Goal: Information Seeking & Learning: Learn about a topic

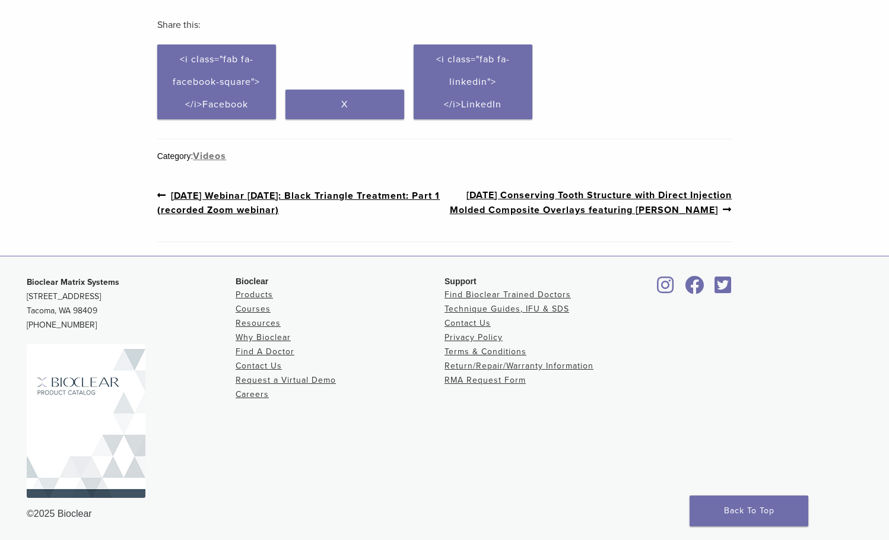
scroll to position [133, 0]
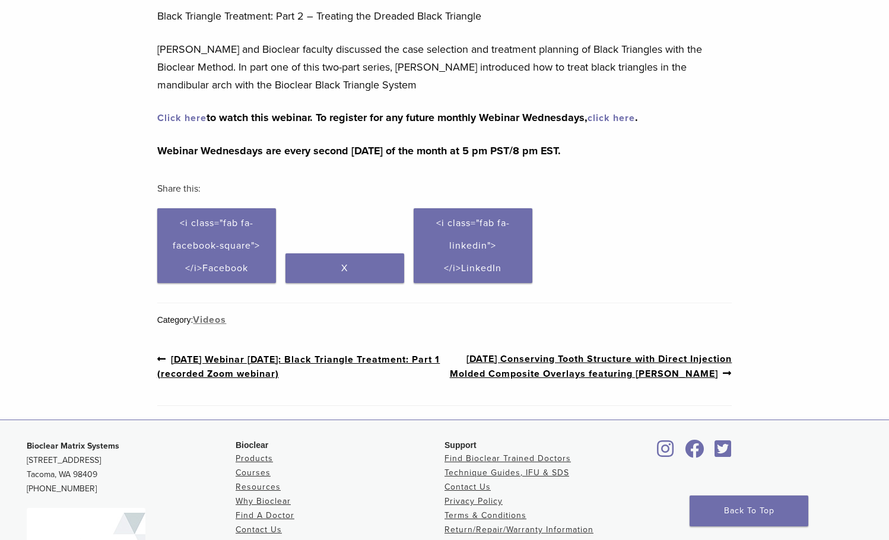
click at [185, 119] on link "Click here" at bounding box center [181, 118] width 49 height 12
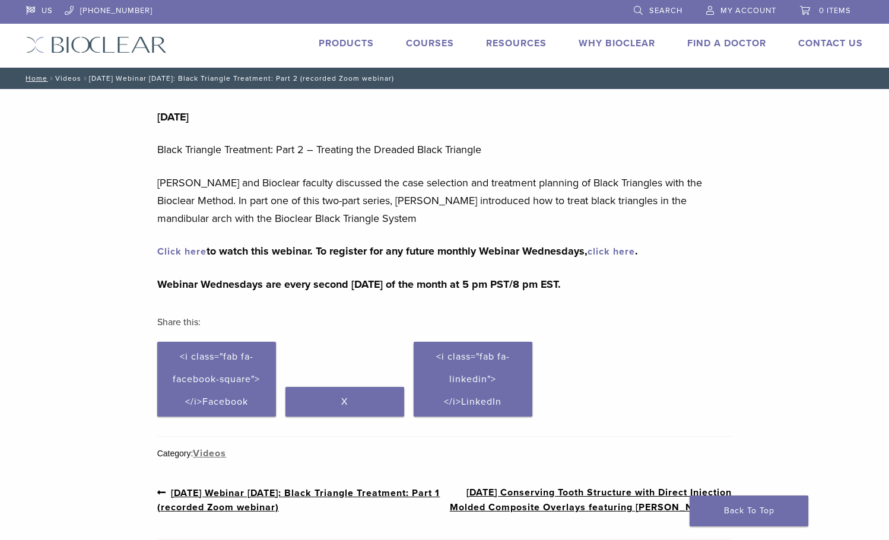
click at [68, 76] on link "Videos" at bounding box center [68, 78] width 26 height 8
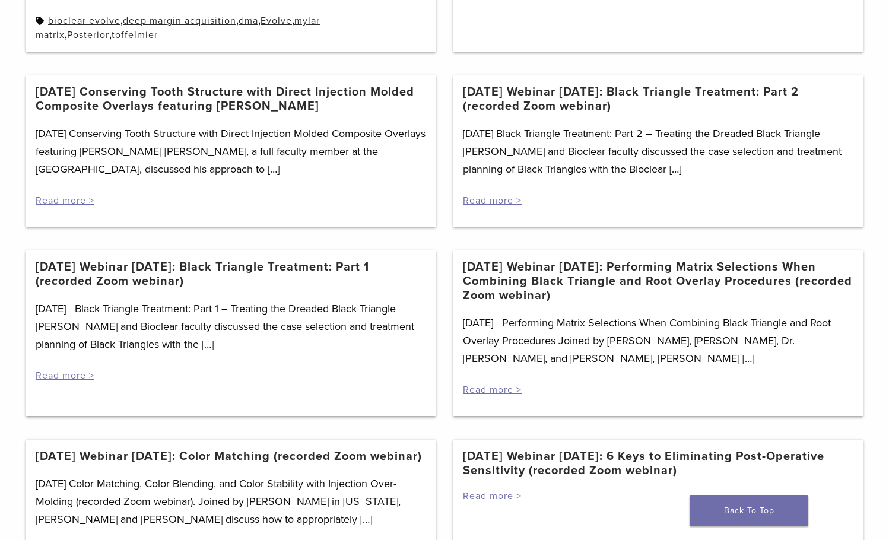
scroll to position [713, 0]
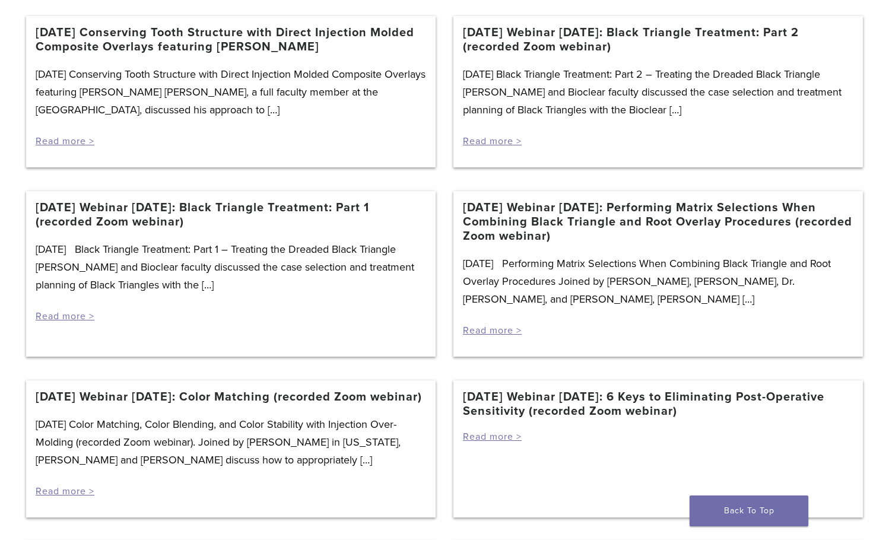
click at [365, 239] on header "[DATE] Webinar [DATE]: Black Triangle Treatment: Part 1 (recorded Zoom webinar)" at bounding box center [231, 221] width 390 height 40
click at [326, 237] on header "[DATE] Webinar [DATE]: Black Triangle Treatment: Part 1 (recorded Zoom webinar)" at bounding box center [231, 221] width 390 height 40
click at [133, 206] on link "[DATE] Webinar [DATE]: Black Triangle Treatment: Part 1 (recorded Zoom webinar)" at bounding box center [231, 215] width 390 height 28
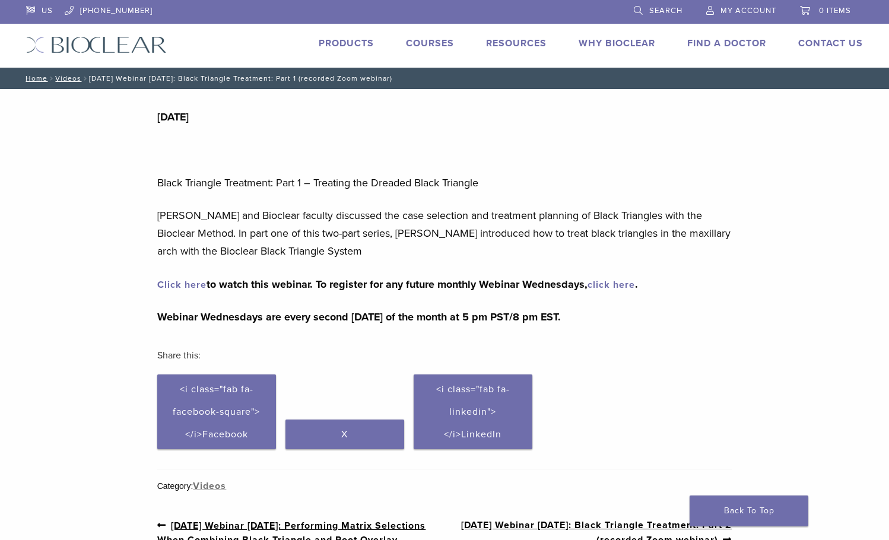
click at [133, 204] on div "Section builder not enabled for post $post_id 10/14/20 Black Triangle Treatment…" at bounding box center [444, 338] width 889 height 498
click at [182, 281] on link "Click here" at bounding box center [181, 285] width 49 height 12
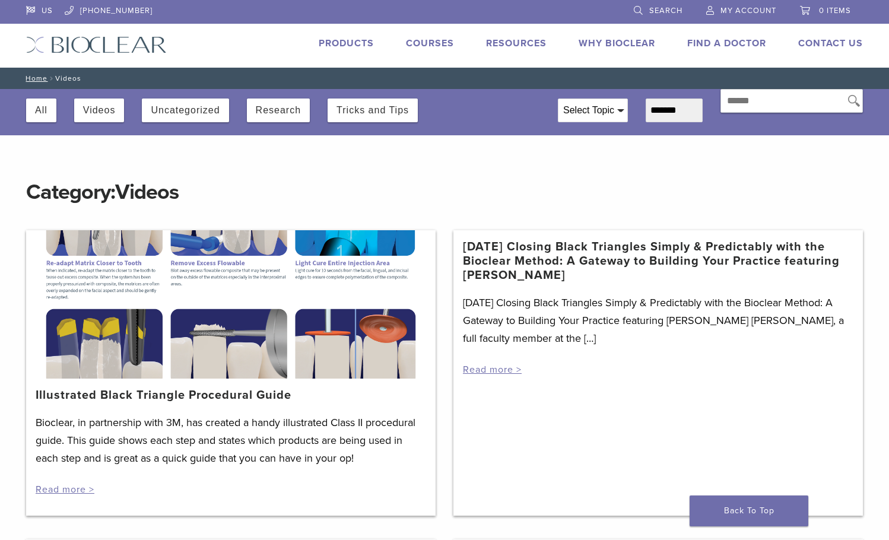
scroll to position [713, 0]
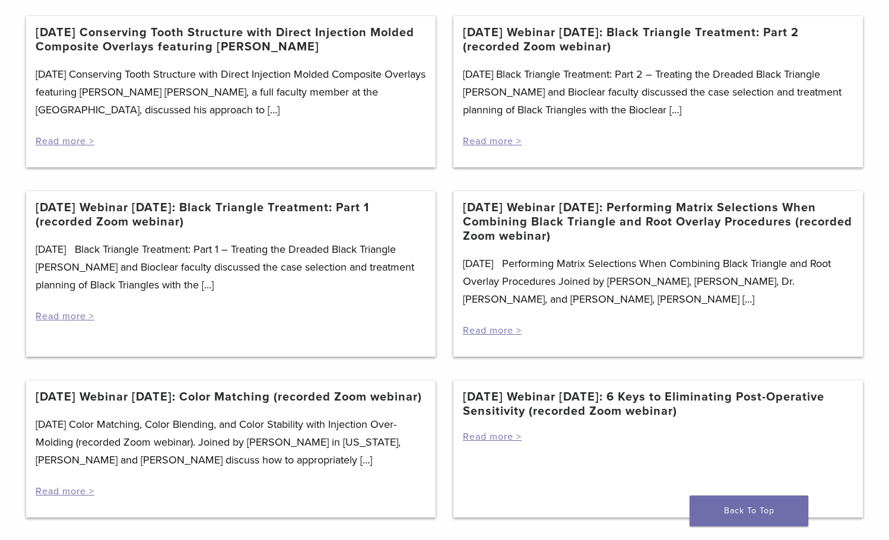
click at [507, 48] on link "[DATE] Webinar [DATE]: Black Triangle Treatment: Part 2 (recorded Zoom webinar)" at bounding box center [658, 40] width 390 height 28
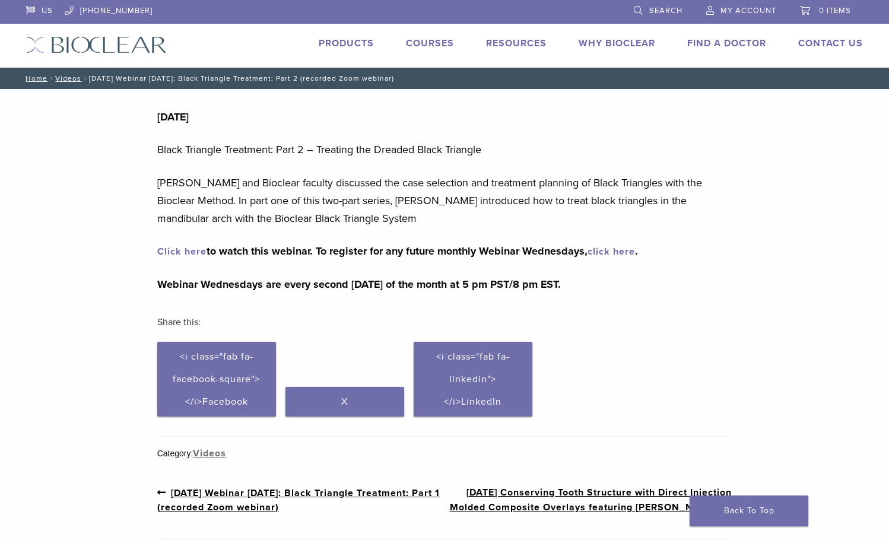
click at [185, 241] on div "[DATE] Black Triangle Treatment: Part 2 – Treating the Dreaded Black Triangle […" at bounding box center [444, 255] width 575 height 333
click at [186, 250] on link "Click here" at bounding box center [181, 252] width 49 height 12
